Goal: Task Accomplishment & Management: Use online tool/utility

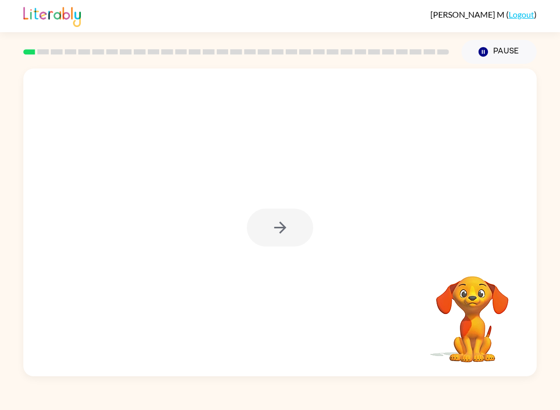
click at [272, 225] on div at bounding box center [280, 228] width 66 height 38
click at [275, 232] on div at bounding box center [280, 228] width 66 height 38
click at [279, 235] on div at bounding box center [280, 228] width 66 height 38
click at [272, 223] on icon "button" at bounding box center [280, 227] width 18 height 18
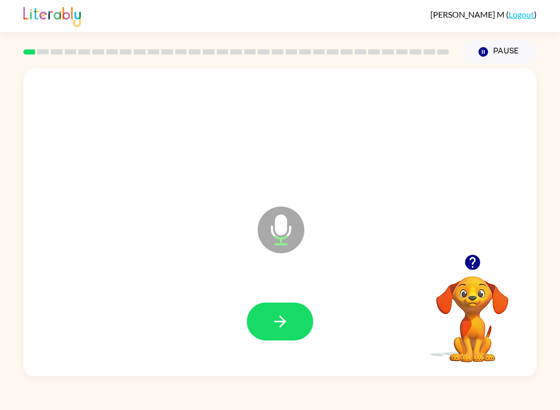
click at [265, 326] on button "button" at bounding box center [280, 322] width 66 height 38
click at [268, 313] on button "button" at bounding box center [280, 322] width 66 height 38
click at [267, 336] on button "button" at bounding box center [280, 322] width 66 height 38
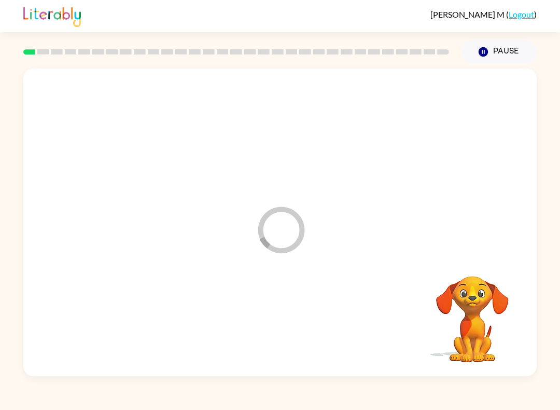
click at [267, 335] on div at bounding box center [280, 321] width 493 height 89
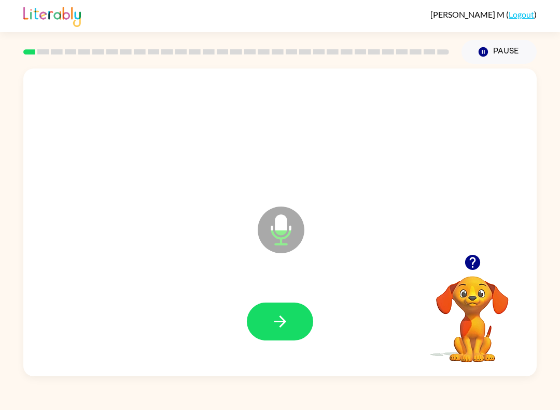
click at [271, 322] on icon "button" at bounding box center [280, 321] width 18 height 18
click at [265, 314] on button "button" at bounding box center [280, 322] width 66 height 38
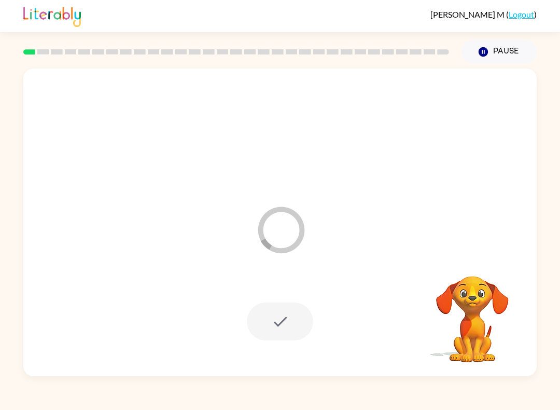
click at [278, 327] on div at bounding box center [280, 322] width 66 height 38
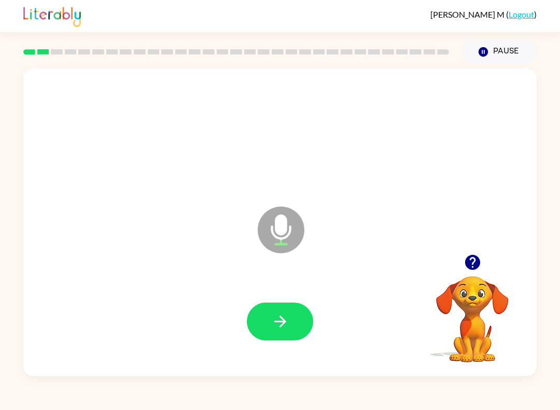
click at [277, 323] on icon "button" at bounding box center [280, 321] width 18 height 18
click at [276, 322] on icon "button" at bounding box center [280, 321] width 12 height 12
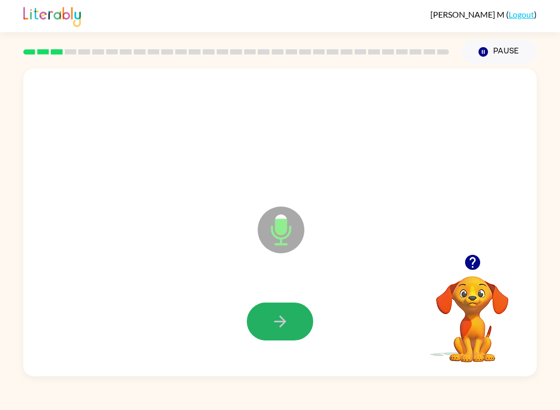
click at [269, 323] on button "button" at bounding box center [280, 322] width 66 height 38
click at [280, 325] on icon "button" at bounding box center [280, 321] width 18 height 18
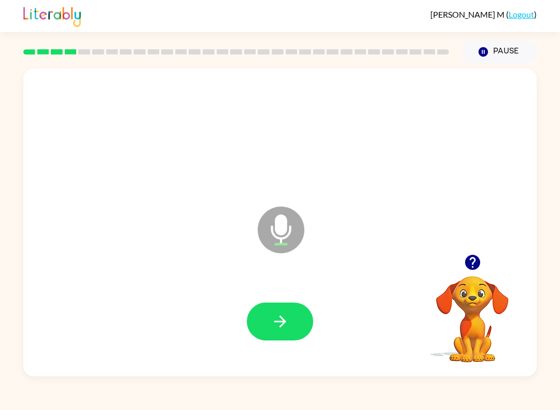
click at [272, 323] on icon "button" at bounding box center [280, 321] width 18 height 18
click at [258, 315] on button "button" at bounding box center [280, 322] width 66 height 38
click at [270, 317] on button "button" at bounding box center [280, 322] width 66 height 38
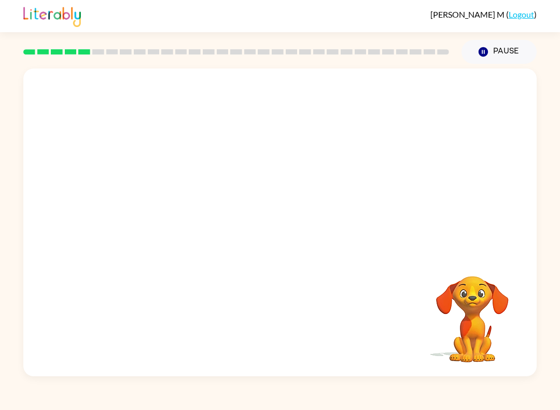
click at [545, 399] on div "Giovanna M ( Logout ) Pause Pause Your browser must support playing .mp4 files …" at bounding box center [280, 205] width 560 height 410
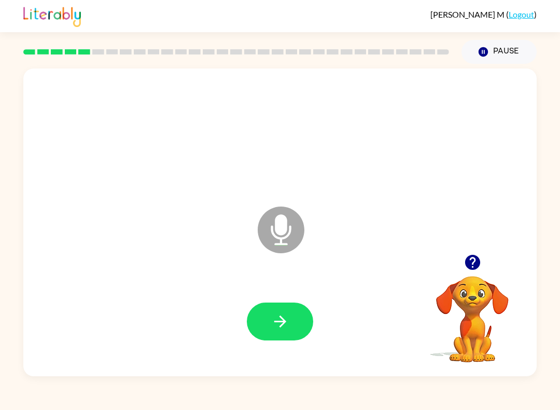
click at [266, 314] on button "button" at bounding box center [280, 322] width 66 height 38
click at [271, 322] on icon "button" at bounding box center [280, 321] width 18 height 18
click at [271, 309] on button "button" at bounding box center [280, 322] width 66 height 38
click at [284, 312] on button "button" at bounding box center [280, 322] width 66 height 38
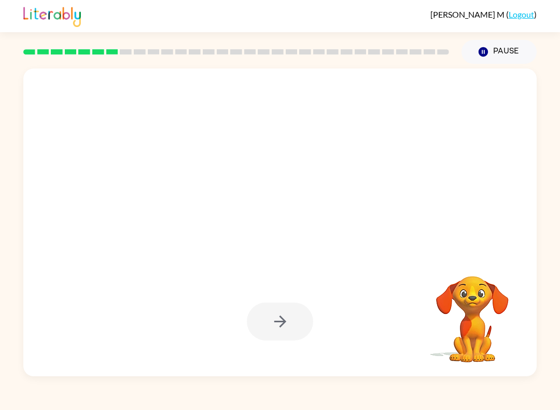
click at [273, 329] on div at bounding box center [280, 322] width 66 height 38
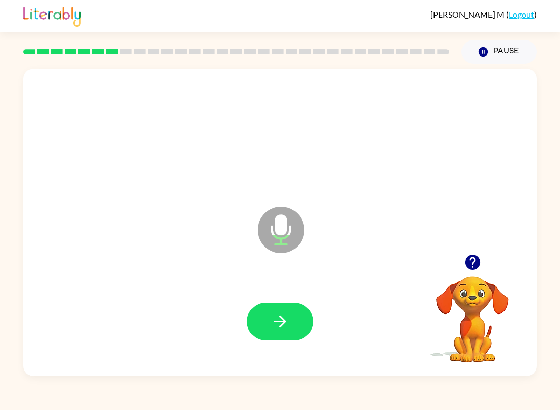
click at [277, 314] on icon "button" at bounding box center [280, 321] width 18 height 18
click at [264, 314] on button "button" at bounding box center [280, 322] width 66 height 38
click at [269, 314] on button "button" at bounding box center [280, 322] width 66 height 38
click at [270, 318] on button "button" at bounding box center [280, 322] width 66 height 38
click at [275, 325] on icon "button" at bounding box center [280, 321] width 18 height 18
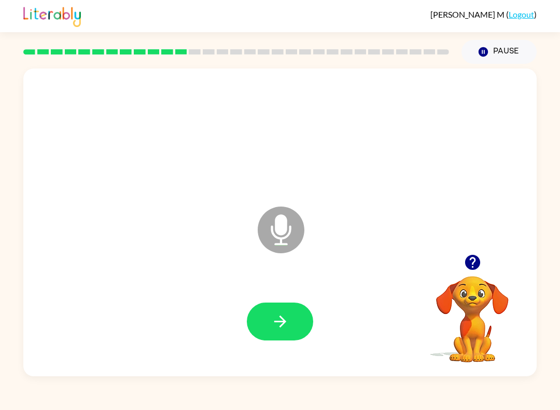
click at [266, 317] on button "button" at bounding box center [280, 322] width 66 height 38
click at [282, 322] on icon "button" at bounding box center [280, 321] width 12 height 12
click at [270, 315] on button "button" at bounding box center [280, 322] width 66 height 38
click at [289, 322] on icon "button" at bounding box center [280, 321] width 18 height 18
click at [281, 322] on icon "button" at bounding box center [280, 321] width 12 height 12
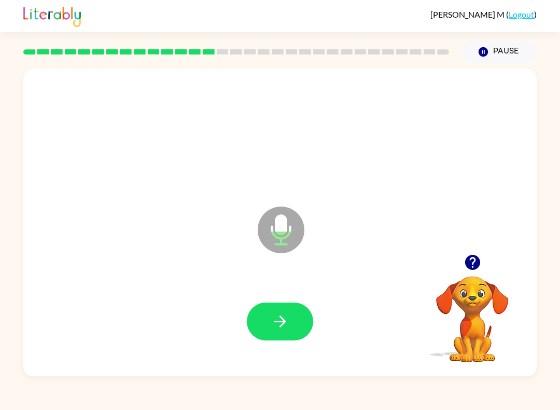
click at [287, 323] on icon "button" at bounding box center [280, 321] width 18 height 18
click at [289, 326] on icon "button" at bounding box center [280, 321] width 18 height 18
click at [286, 325] on icon "button" at bounding box center [280, 321] width 18 height 18
click at [284, 319] on icon "button" at bounding box center [280, 321] width 18 height 18
click at [286, 338] on button "button" at bounding box center [280, 322] width 66 height 38
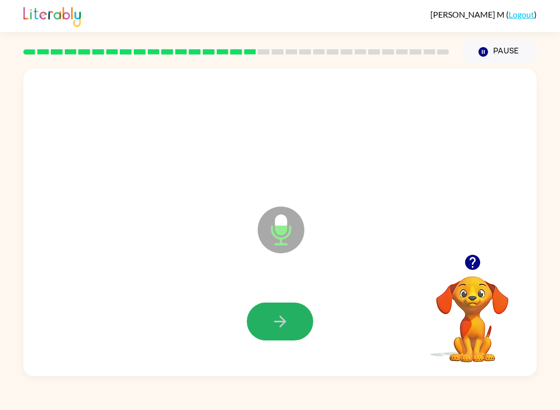
click at [287, 331] on icon "button" at bounding box center [280, 321] width 18 height 18
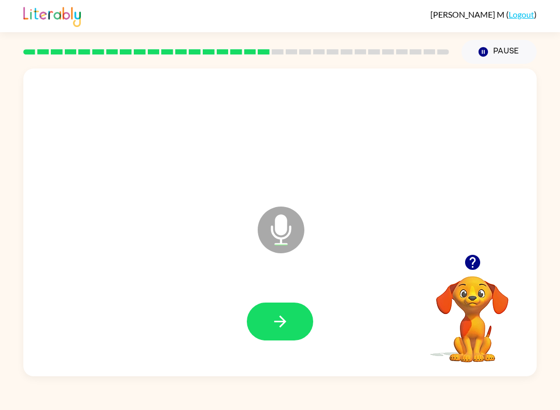
click at [277, 318] on icon "button" at bounding box center [280, 321] width 18 height 18
click at [299, 311] on button "button" at bounding box center [280, 322] width 66 height 38
click at [290, 312] on button "button" at bounding box center [280, 322] width 66 height 38
click at [285, 306] on button "button" at bounding box center [280, 322] width 66 height 38
click at [292, 304] on button "button" at bounding box center [280, 322] width 66 height 38
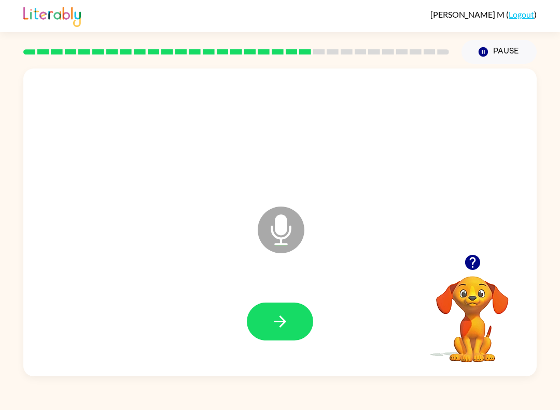
click at [279, 314] on icon "button" at bounding box center [280, 321] width 18 height 18
click at [291, 322] on button "button" at bounding box center [280, 322] width 66 height 38
click at [290, 320] on button "button" at bounding box center [280, 322] width 66 height 38
click at [284, 322] on icon "button" at bounding box center [280, 321] width 12 height 12
click at [290, 316] on button "button" at bounding box center [280, 322] width 66 height 38
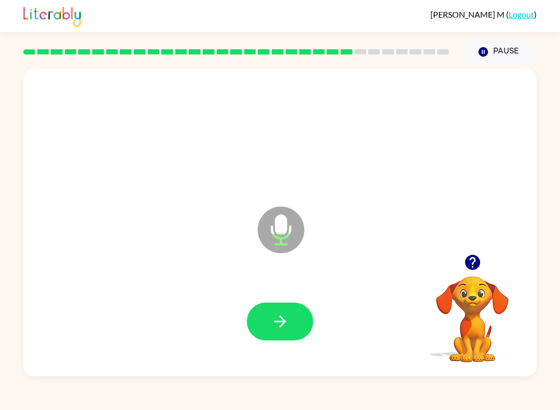
click at [299, 311] on button "button" at bounding box center [280, 322] width 66 height 38
click at [271, 316] on icon "button" at bounding box center [280, 321] width 18 height 18
click at [289, 322] on icon "button" at bounding box center [280, 321] width 18 height 18
click at [258, 317] on button "button" at bounding box center [280, 322] width 66 height 38
click at [283, 336] on button "button" at bounding box center [280, 322] width 66 height 38
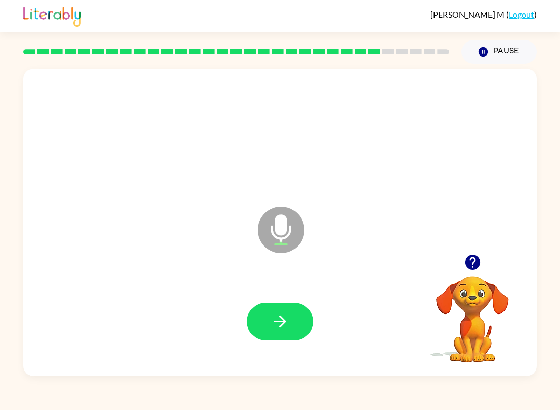
click at [294, 335] on button "button" at bounding box center [280, 322] width 66 height 38
click at [281, 323] on icon "button" at bounding box center [280, 321] width 18 height 18
click at [292, 307] on button "button" at bounding box center [280, 322] width 66 height 38
click at [289, 323] on icon "button" at bounding box center [280, 321] width 18 height 18
click at [295, 308] on button "button" at bounding box center [280, 322] width 66 height 38
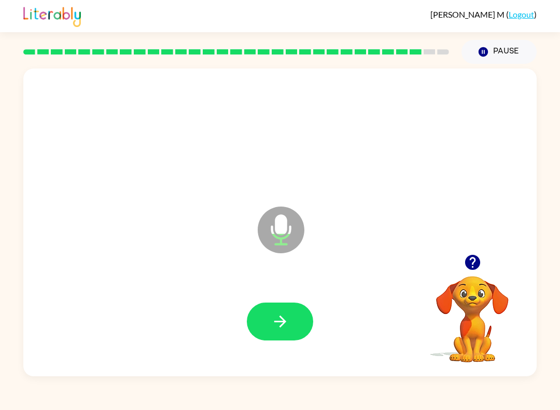
click at [308, 326] on button "button" at bounding box center [280, 322] width 66 height 38
click at [299, 313] on button "button" at bounding box center [280, 322] width 66 height 38
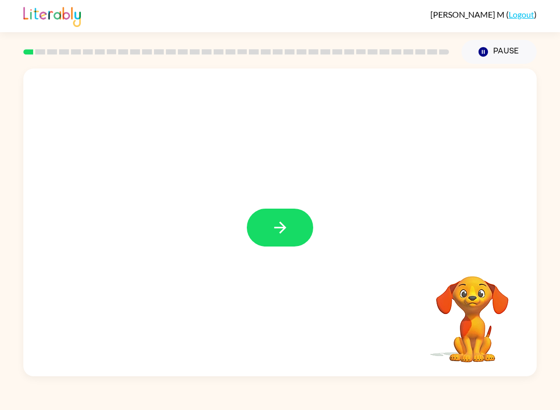
click at [527, 10] on link "Logout" at bounding box center [521, 14] width 25 height 10
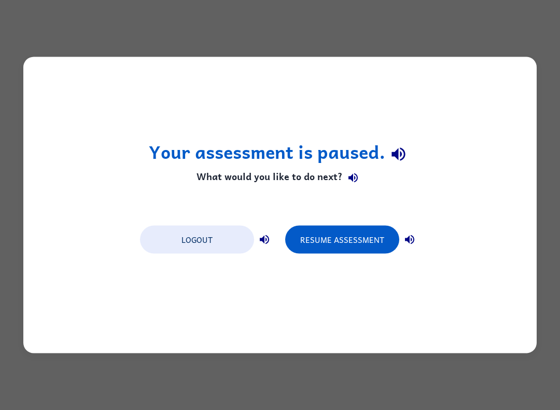
click at [237, 226] on button "Logout" at bounding box center [197, 240] width 114 height 28
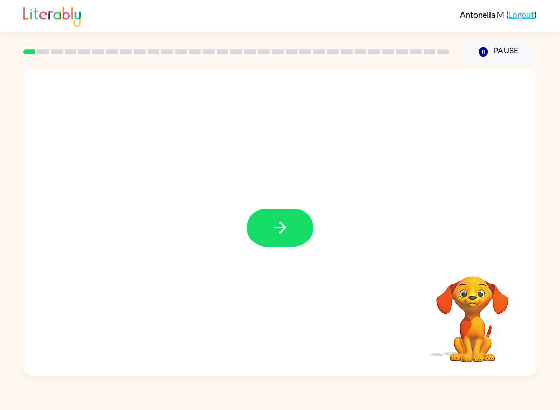
click at [284, 223] on icon "button" at bounding box center [280, 227] width 18 height 18
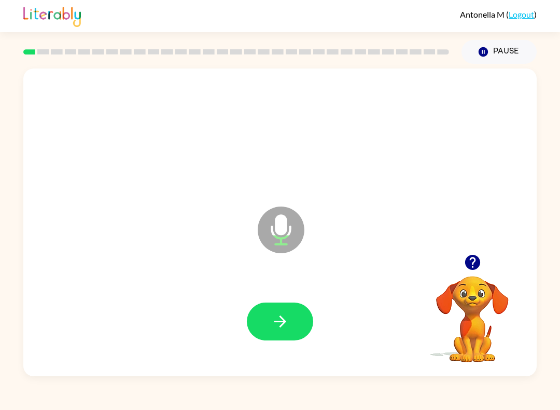
click at [284, 324] on icon "button" at bounding box center [280, 321] width 12 height 12
click at [300, 317] on button "button" at bounding box center [280, 322] width 66 height 38
click at [295, 316] on button "button" at bounding box center [280, 322] width 66 height 38
click at [311, 318] on button "button" at bounding box center [280, 322] width 66 height 38
click at [286, 325] on icon "button" at bounding box center [280, 321] width 18 height 18
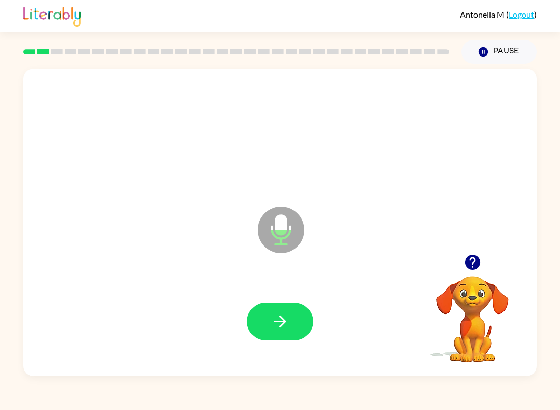
click at [490, 49] on button "Pause Pause" at bounding box center [499, 52] width 75 height 24
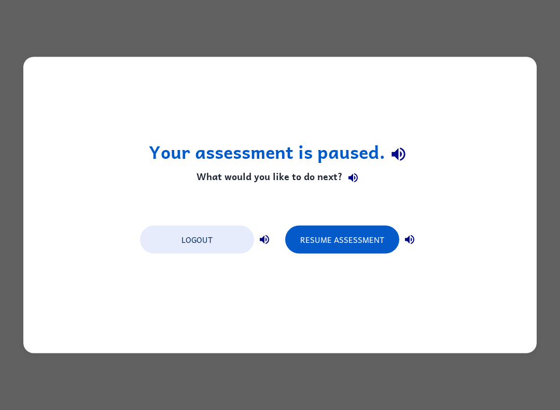
click at [253, 236] on button "Logout" at bounding box center [197, 240] width 114 height 28
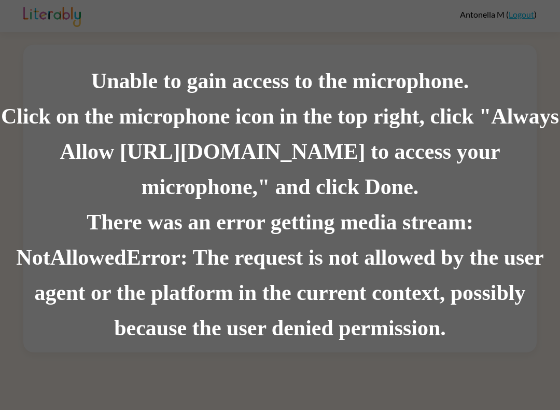
click at [437, 192] on div "Click on the microphone icon in the top right, click "Always Allow [URL][DOMAIN…" at bounding box center [280, 152] width 560 height 106
click at [436, 191] on div "Click on the microphone icon in the top right, click "Always Allow [URL][DOMAIN…" at bounding box center [280, 152] width 560 height 106
click at [494, 106] on div "Click on the microphone icon in the top right, click "Always Allow [URL][DOMAIN…" at bounding box center [280, 152] width 560 height 106
click at [465, 145] on div "Click on the microphone icon in the top right, click "Always Allow [URL][DOMAIN…" at bounding box center [280, 152] width 560 height 106
click at [478, 137] on div "Click on the microphone icon in the top right, click "Always Allow [URL][DOMAIN…" at bounding box center [280, 152] width 560 height 106
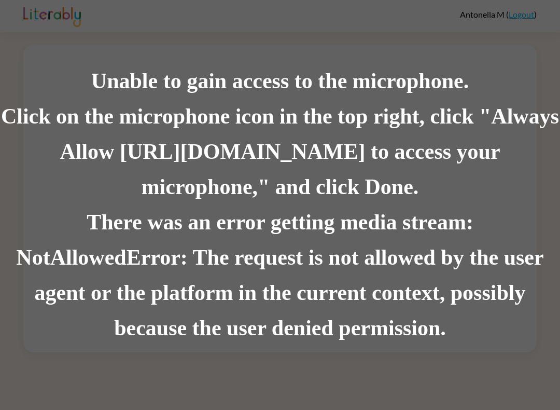
click at [283, 197] on div "Click on the microphone icon in the top right, click "Always Allow [URL][DOMAIN…" at bounding box center [280, 152] width 560 height 106
click at [560, 207] on div "There was an error getting media stream: NotAllowedError: The request is not al…" at bounding box center [280, 275] width 560 height 141
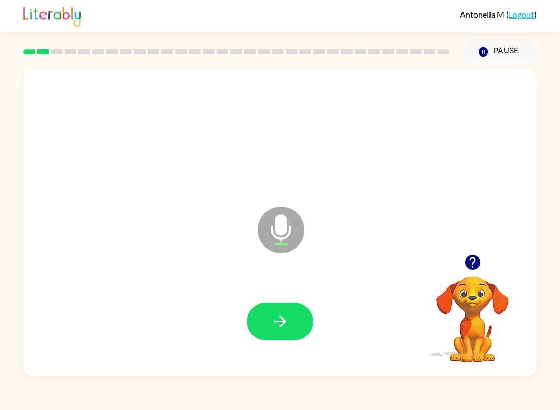
click at [292, 352] on div at bounding box center [280, 321] width 493 height 89
click at [293, 325] on button "button" at bounding box center [280, 322] width 66 height 38
click at [290, 322] on button "button" at bounding box center [280, 322] width 66 height 38
click at [307, 334] on button "button" at bounding box center [280, 322] width 66 height 38
click at [288, 320] on icon "button" at bounding box center [280, 321] width 18 height 18
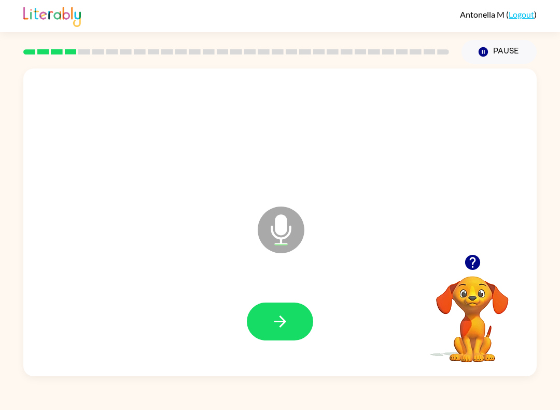
click at [288, 321] on icon "button" at bounding box center [280, 321] width 18 height 18
click at [304, 308] on button "button" at bounding box center [280, 322] width 66 height 38
click at [289, 308] on button "button" at bounding box center [280, 322] width 66 height 38
click at [294, 326] on button "button" at bounding box center [280, 322] width 66 height 38
click at [300, 322] on button "button" at bounding box center [280, 322] width 66 height 38
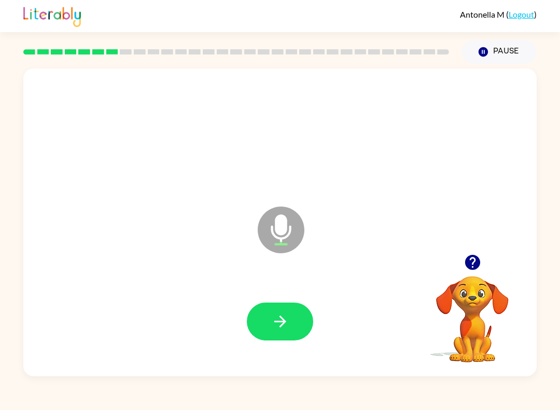
click at [289, 320] on icon "button" at bounding box center [280, 321] width 18 height 18
click at [307, 322] on button "button" at bounding box center [280, 322] width 66 height 38
click at [306, 322] on div at bounding box center [280, 322] width 66 height 38
click at [308, 320] on button "button" at bounding box center [280, 322] width 66 height 38
click at [279, 314] on icon "button" at bounding box center [280, 321] width 18 height 18
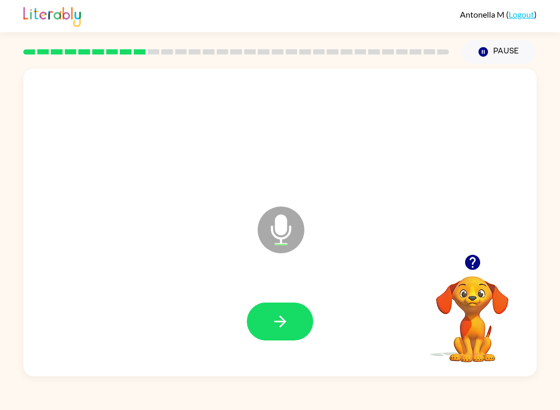
click at [279, 313] on div at bounding box center [280, 322] width 66 height 38
click at [281, 331] on icon "button" at bounding box center [280, 321] width 18 height 18
click at [293, 331] on button "button" at bounding box center [280, 322] width 66 height 38
click at [281, 337] on button "button" at bounding box center [280, 322] width 66 height 38
click at [301, 328] on button "button" at bounding box center [280, 322] width 66 height 38
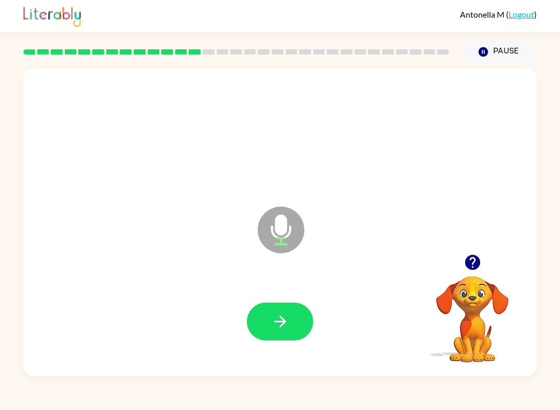
click at [267, 325] on button "button" at bounding box center [280, 322] width 66 height 38
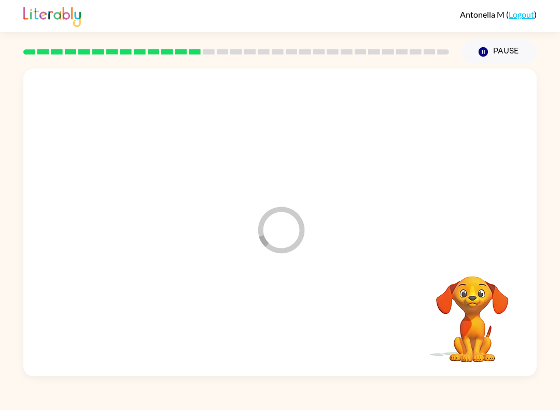
click at [267, 325] on div at bounding box center [280, 321] width 493 height 89
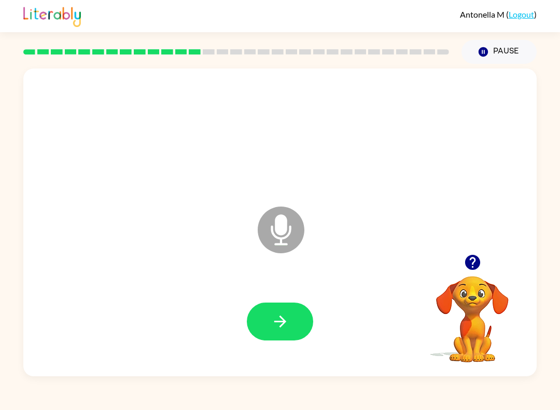
click at [292, 321] on button "button" at bounding box center [280, 322] width 66 height 38
click at [281, 321] on icon "button" at bounding box center [280, 321] width 18 height 18
click at [300, 323] on button "button" at bounding box center [280, 322] width 66 height 38
click at [309, 328] on button "button" at bounding box center [280, 322] width 66 height 38
click at [286, 317] on icon "button" at bounding box center [280, 321] width 18 height 18
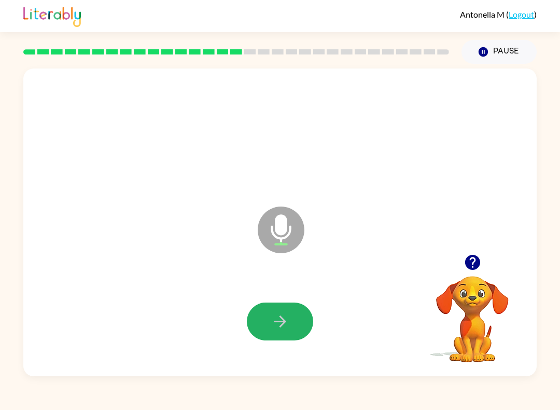
click at [275, 314] on icon "button" at bounding box center [280, 321] width 18 height 18
click at [292, 333] on button "button" at bounding box center [280, 322] width 66 height 38
click at [289, 319] on icon "button" at bounding box center [280, 321] width 18 height 18
click at [287, 321] on icon "button" at bounding box center [280, 321] width 18 height 18
click at [276, 318] on icon "button" at bounding box center [280, 321] width 18 height 18
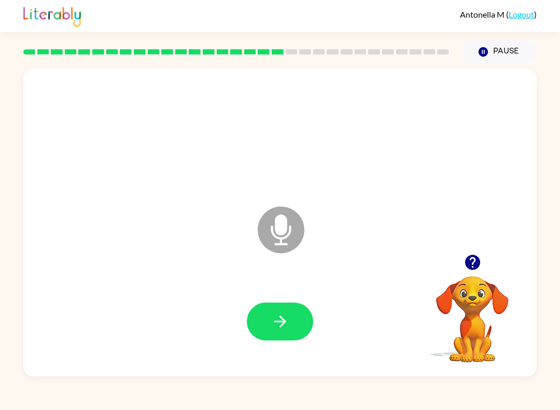
click at [284, 323] on icon "button" at bounding box center [280, 321] width 12 height 12
click at [280, 321] on icon "button" at bounding box center [280, 321] width 18 height 18
click at [303, 319] on button "button" at bounding box center [280, 322] width 66 height 38
click at [291, 320] on button "button" at bounding box center [280, 322] width 66 height 38
click at [291, 331] on button "button" at bounding box center [280, 322] width 66 height 38
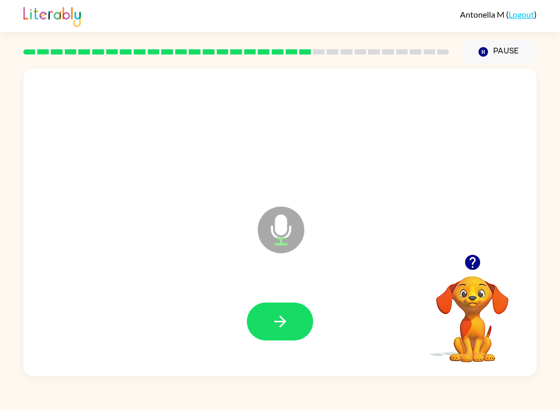
click at [308, 317] on button "button" at bounding box center [280, 322] width 66 height 38
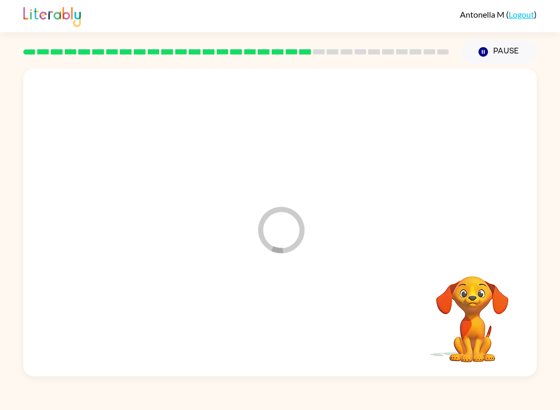
click at [307, 317] on div at bounding box center [280, 321] width 493 height 89
click at [302, 318] on div at bounding box center [280, 321] width 493 height 89
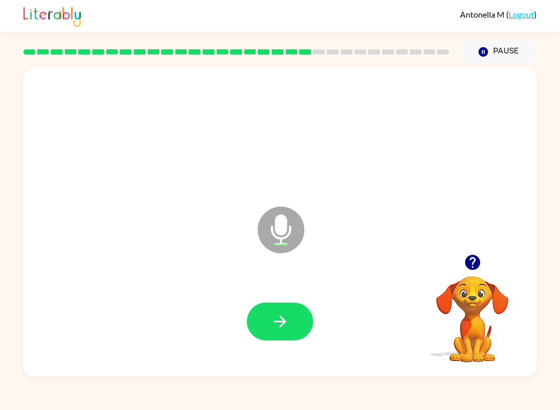
click at [309, 323] on button "button" at bounding box center [280, 322] width 66 height 38
click at [306, 316] on button "button" at bounding box center [280, 322] width 66 height 38
click at [297, 321] on button "button" at bounding box center [280, 322] width 66 height 38
click at [293, 325] on button "button" at bounding box center [280, 322] width 66 height 38
click at [298, 313] on button "button" at bounding box center [280, 322] width 66 height 38
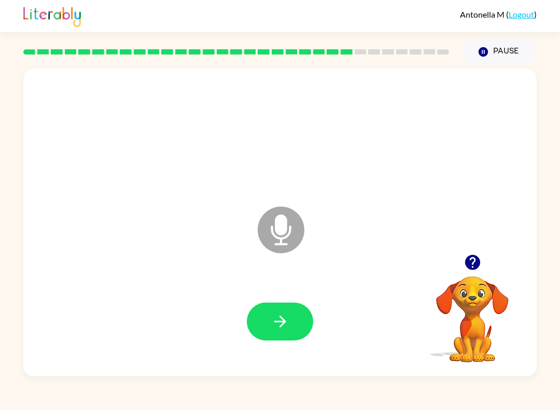
click at [293, 307] on button "button" at bounding box center [280, 322] width 66 height 38
click at [302, 315] on button "button" at bounding box center [280, 322] width 66 height 38
click at [301, 315] on div at bounding box center [280, 322] width 66 height 38
click at [298, 334] on div at bounding box center [280, 322] width 66 height 38
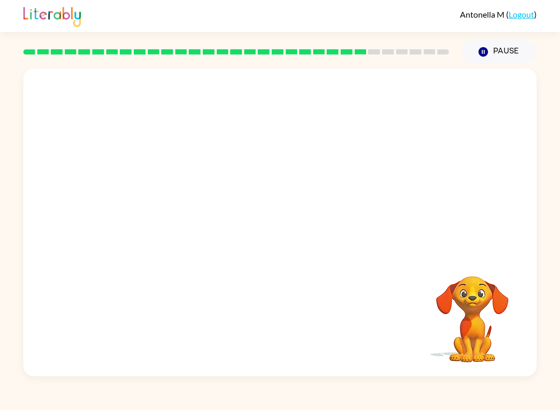
click at [240, 274] on div "Your browser must support playing .mp4 files to use Literably. Please try using…" at bounding box center [280, 222] width 514 height 308
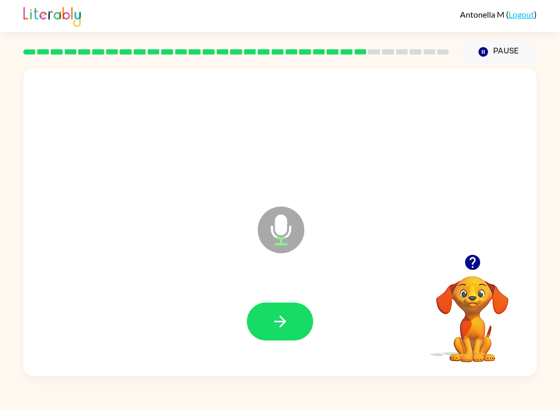
click at [314, 314] on div at bounding box center [280, 321] width 493 height 89
click at [277, 325] on icon "button" at bounding box center [280, 321] width 18 height 18
click at [290, 315] on button "button" at bounding box center [280, 322] width 66 height 38
click at [300, 314] on button "button" at bounding box center [280, 322] width 66 height 38
click at [290, 315] on button "button" at bounding box center [280, 322] width 66 height 38
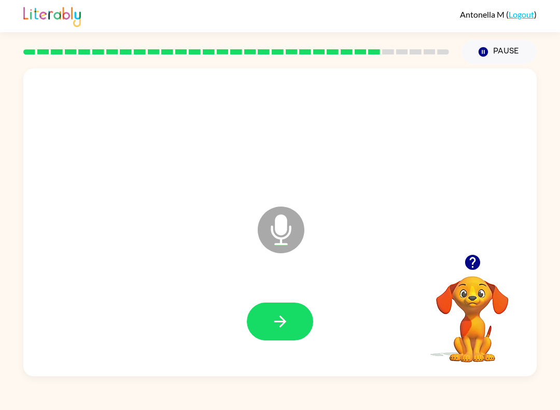
click at [290, 319] on button "button" at bounding box center [280, 322] width 66 height 38
click at [312, 320] on button "button" at bounding box center [280, 322] width 66 height 38
click at [293, 325] on button "button" at bounding box center [280, 322] width 66 height 38
click at [308, 319] on button "button" at bounding box center [280, 322] width 66 height 38
click at [288, 312] on button "button" at bounding box center [280, 322] width 66 height 38
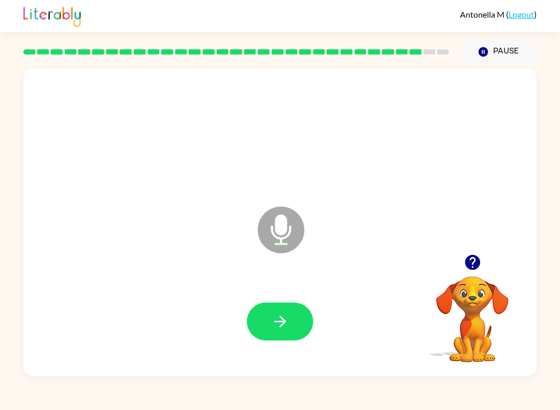
click at [276, 323] on icon "button" at bounding box center [280, 321] width 18 height 18
click at [294, 325] on button "button" at bounding box center [280, 322] width 66 height 38
click at [306, 320] on button "button" at bounding box center [280, 322] width 66 height 38
click at [278, 305] on button "button" at bounding box center [280, 322] width 66 height 38
